Goal: Task Accomplishment & Management: Complete application form

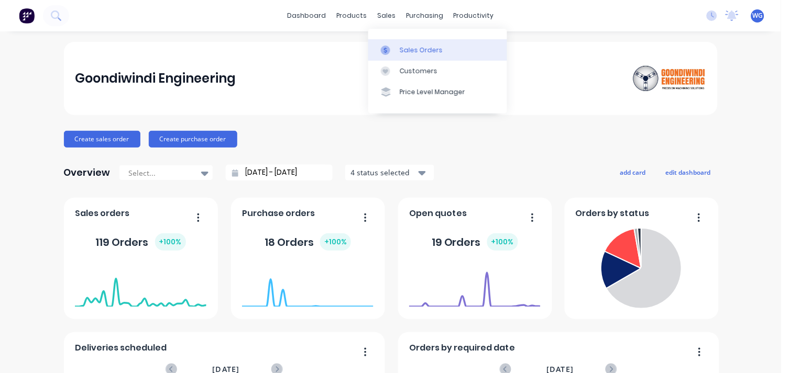
click at [398, 48] on link "Sales Orders" at bounding box center [437, 49] width 139 height 21
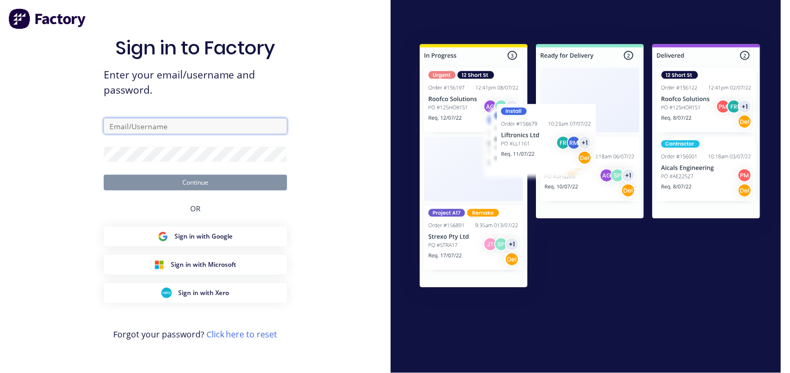
type input "[EMAIL_ADDRESS][DOMAIN_NAME]"
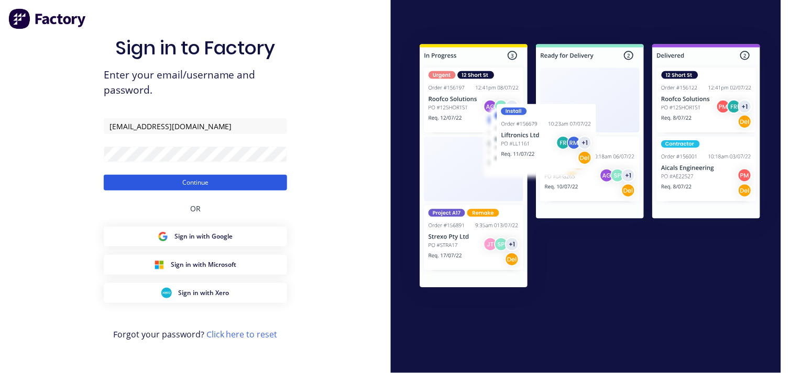
click at [175, 179] on button "Continue" at bounding box center [195, 183] width 183 height 16
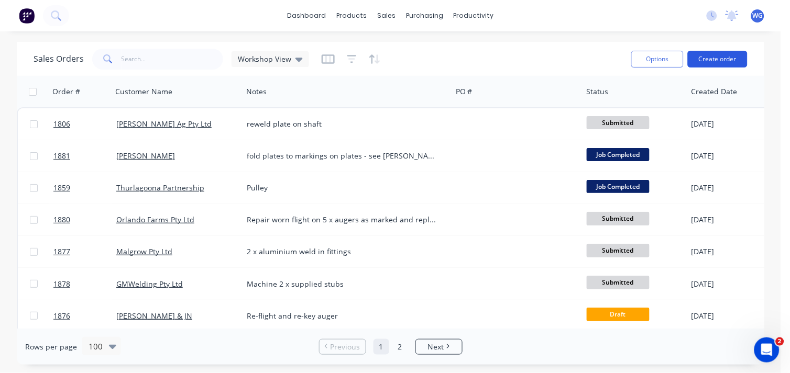
click at [720, 60] on button "Create order" at bounding box center [718, 59] width 60 height 17
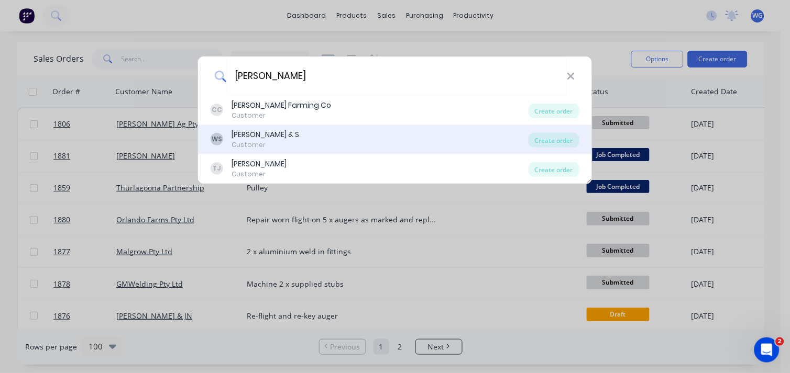
type input "[PERSON_NAME]"
click at [303, 138] on div "WS [PERSON_NAME] & S Customer" at bounding box center [370, 139] width 318 height 20
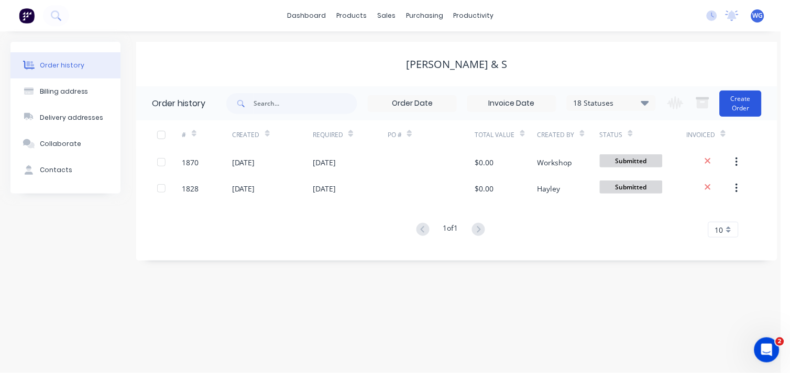
click at [747, 106] on button "Create Order" at bounding box center [741, 104] width 42 height 26
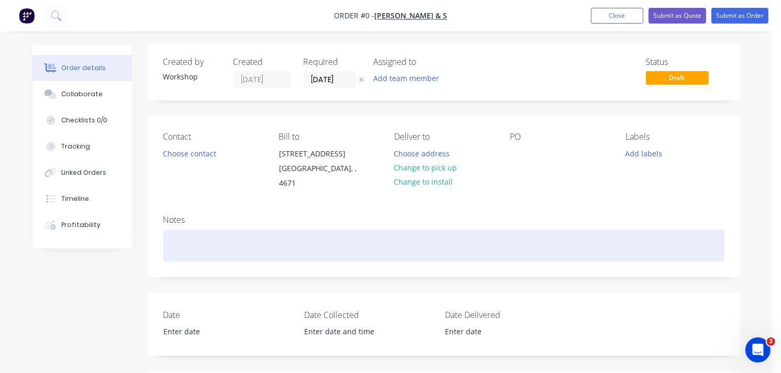
click at [203, 237] on div at bounding box center [443, 246] width 561 height 32
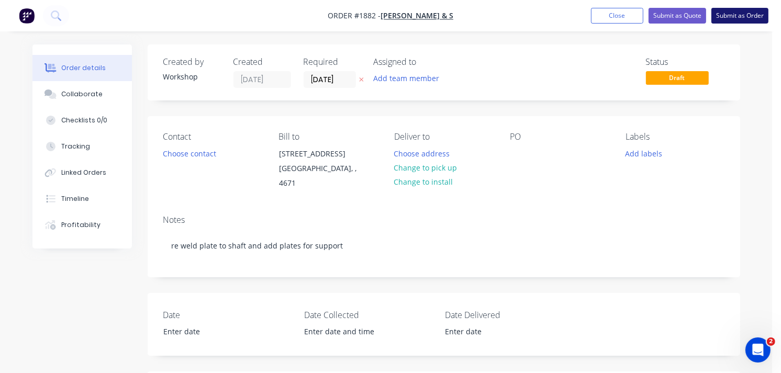
click at [736, 17] on button "Submit as Order" at bounding box center [740, 16] width 57 height 16
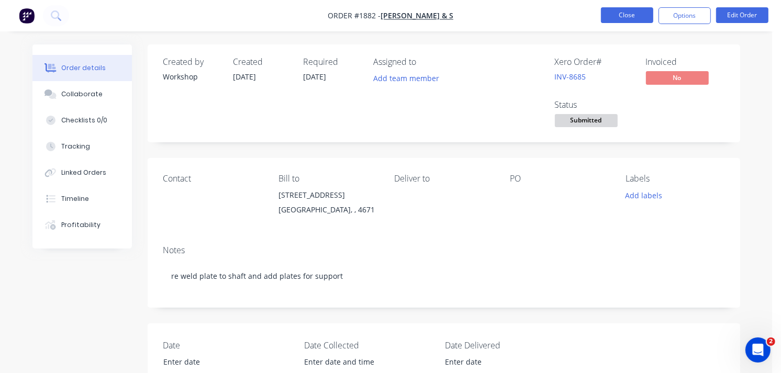
click at [645, 17] on button "Close" at bounding box center [627, 15] width 52 height 16
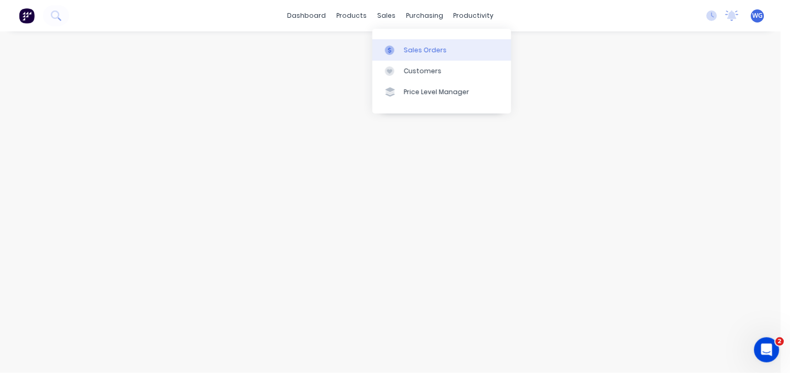
click at [414, 53] on div "Sales Orders" at bounding box center [425, 50] width 43 height 9
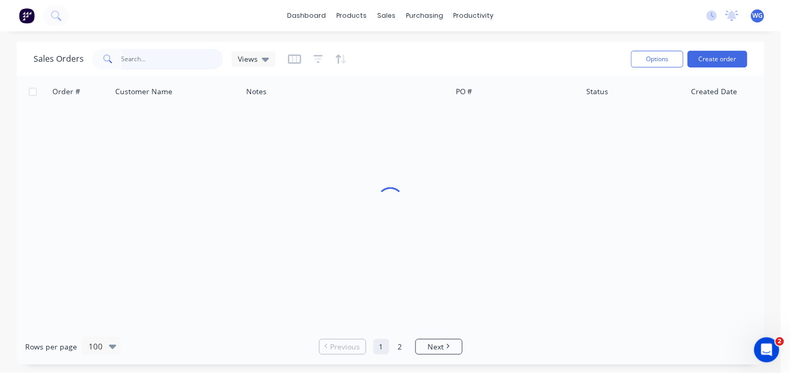
click at [185, 60] on input "text" at bounding box center [173, 59] width 102 height 21
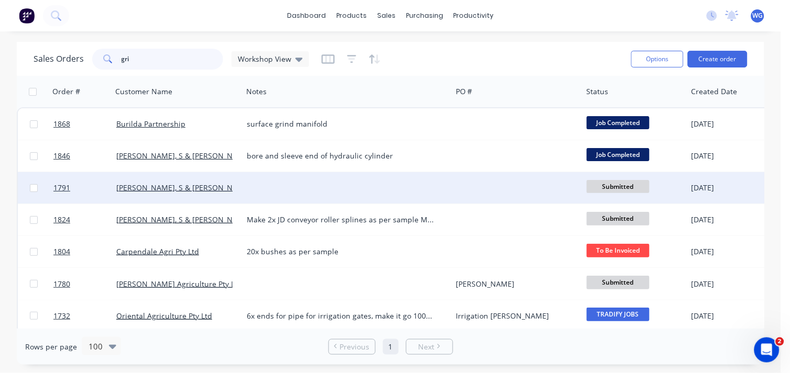
type input "gri"
click at [255, 185] on div at bounding box center [346, 187] width 209 height 31
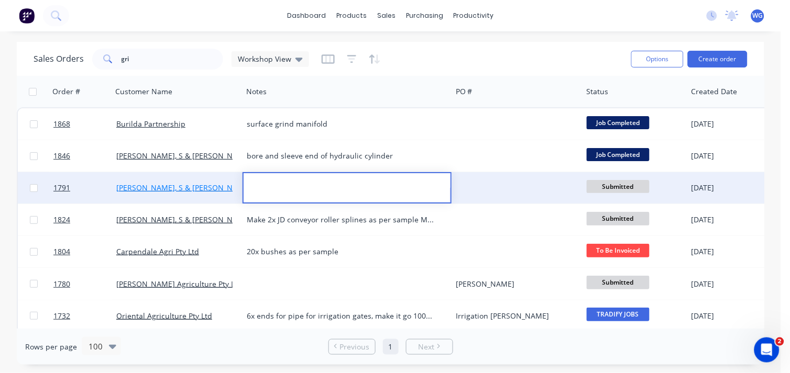
click at [195, 190] on link "[PERSON_NAME], S & [PERSON_NAME]" at bounding box center [183, 188] width 135 height 10
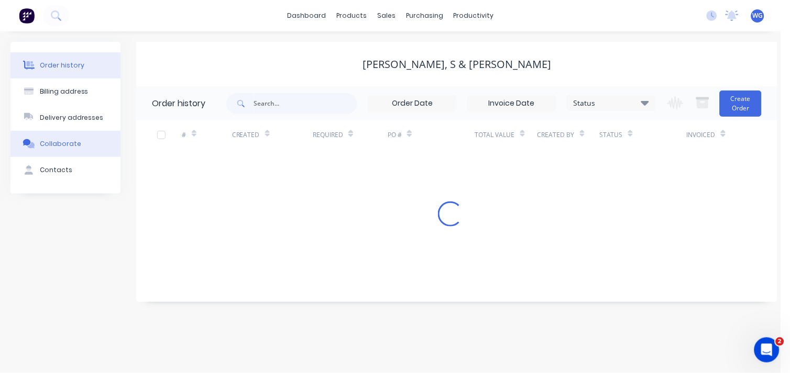
click at [66, 147] on div "Collaborate" at bounding box center [60, 143] width 41 height 9
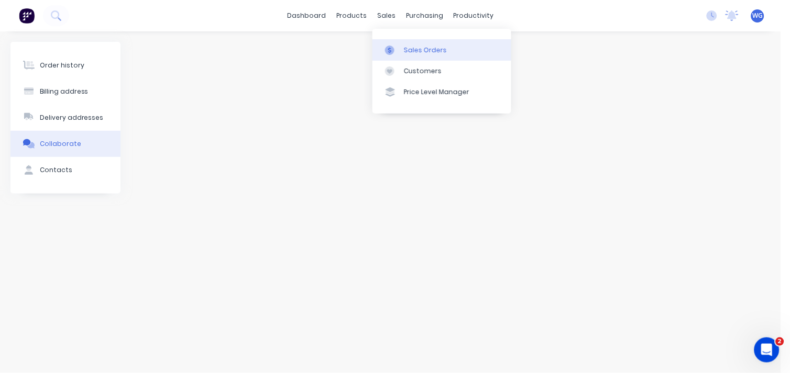
click at [412, 44] on link "Sales Orders" at bounding box center [441, 49] width 139 height 21
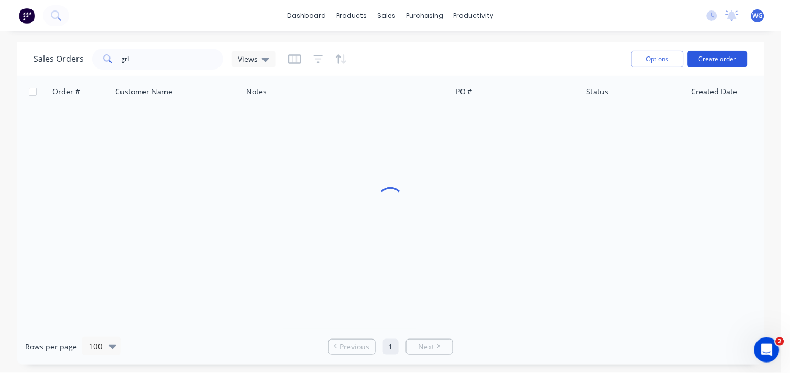
click at [715, 59] on button "Create order" at bounding box center [718, 59] width 60 height 17
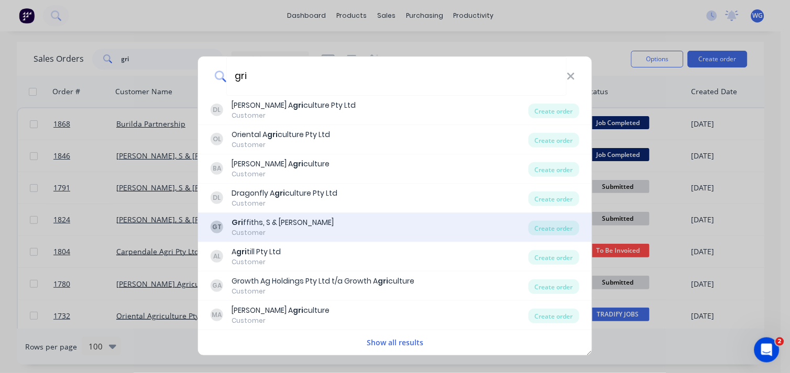
type input "gri"
click at [305, 222] on div "Gri ffiths, S & [PERSON_NAME]" at bounding box center [282, 222] width 102 height 11
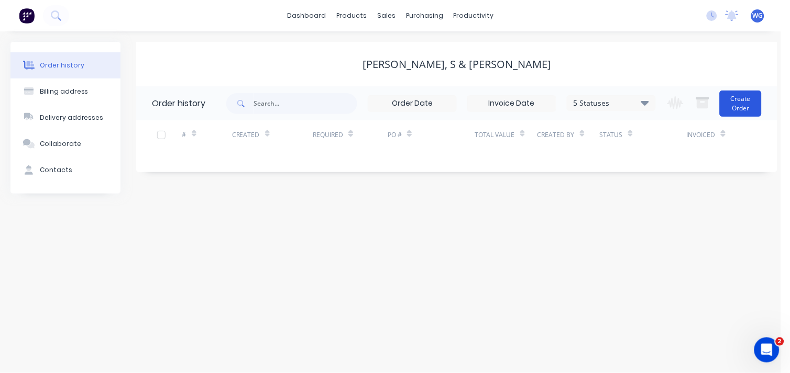
click at [749, 110] on button "Create Order" at bounding box center [741, 104] width 42 height 26
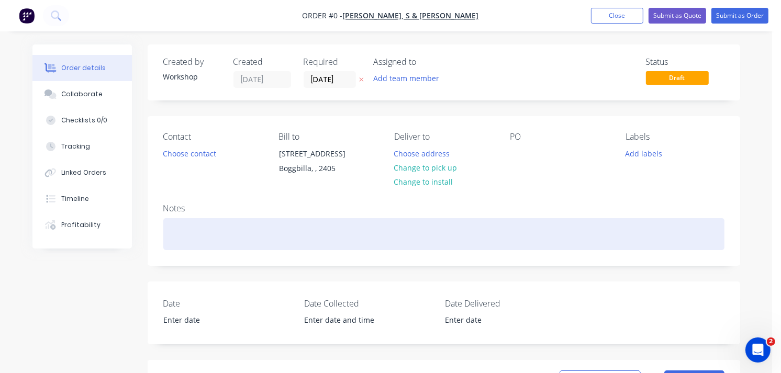
click at [224, 230] on div at bounding box center [443, 234] width 561 height 32
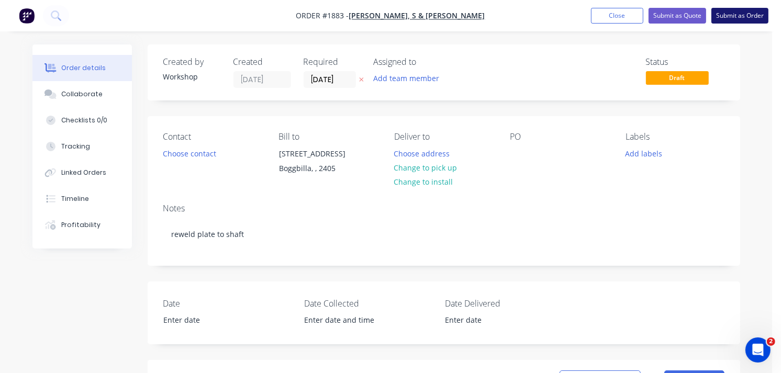
click at [729, 12] on button "Submit as Order" at bounding box center [740, 16] width 57 height 16
